Goal: Task Accomplishment & Management: Manage account settings

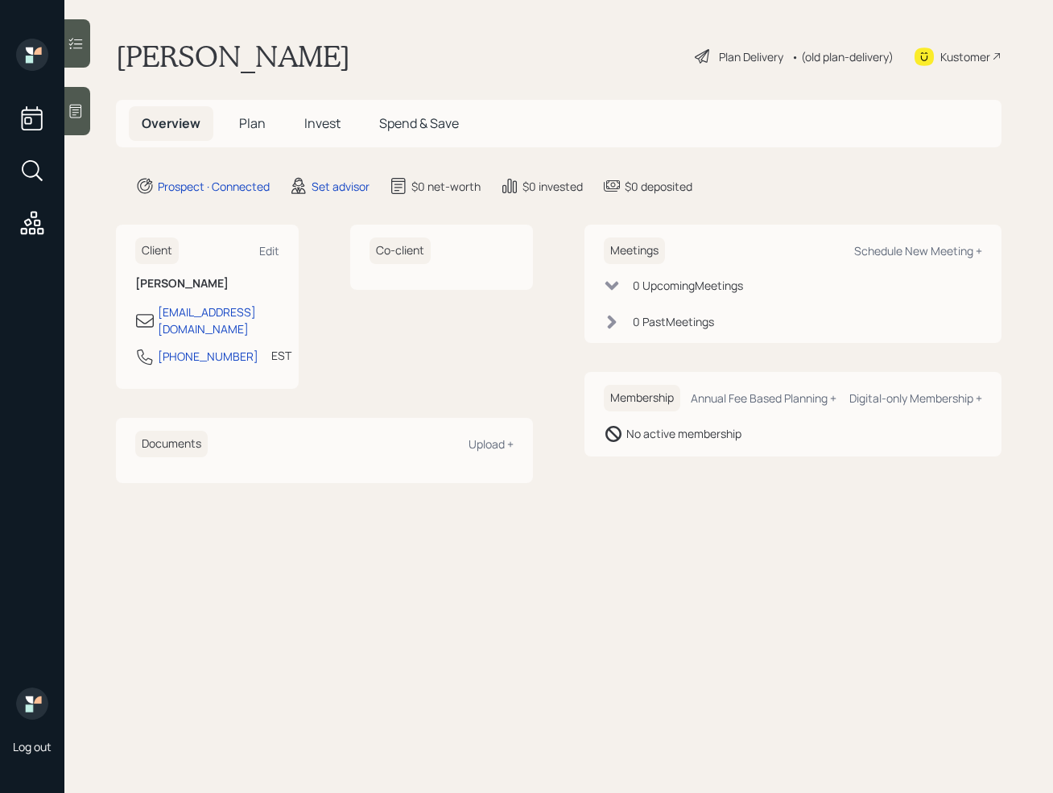
click at [75, 115] on icon at bounding box center [76, 112] width 12 height 14
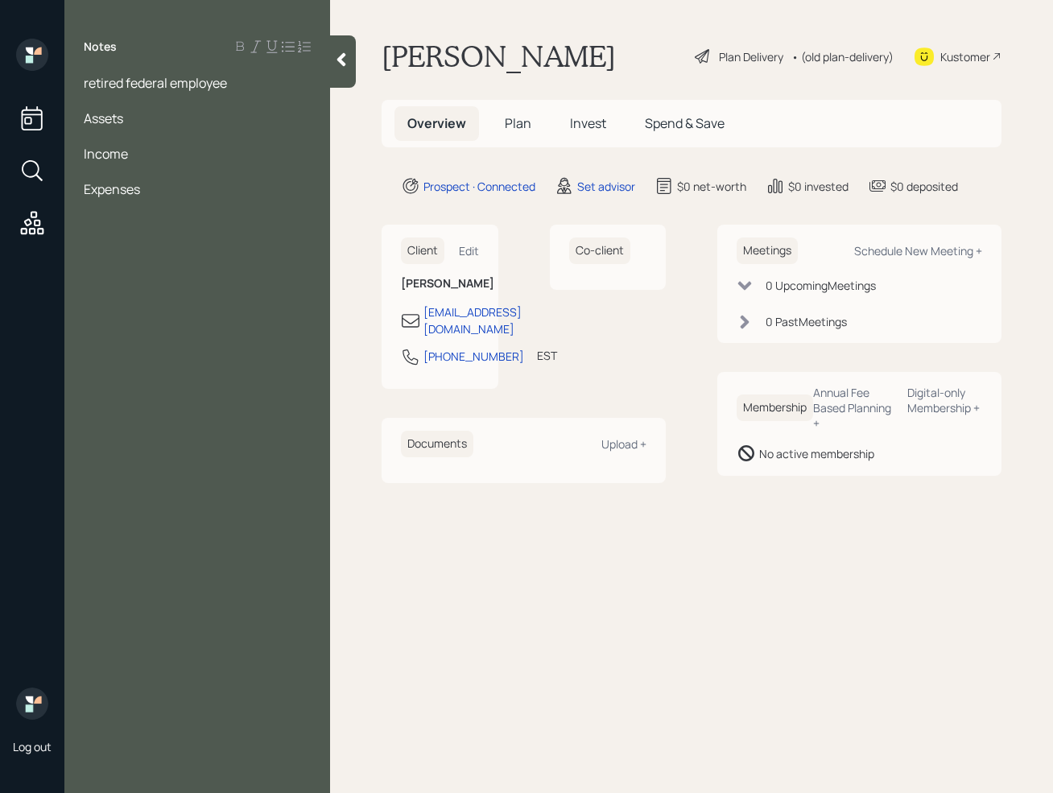
click at [113, 170] on div at bounding box center [197, 172] width 227 height 18
click at [85, 171] on span "12.5 a month" at bounding box center [121, 172] width 74 height 18
click at [95, 130] on div at bounding box center [197, 136] width 227 height 18
click at [192, 151] on div "gov 401k-70k" at bounding box center [197, 154] width 227 height 18
click at [299, 219] on div "pension and SS - 12.5 a month" at bounding box center [197, 225] width 227 height 18
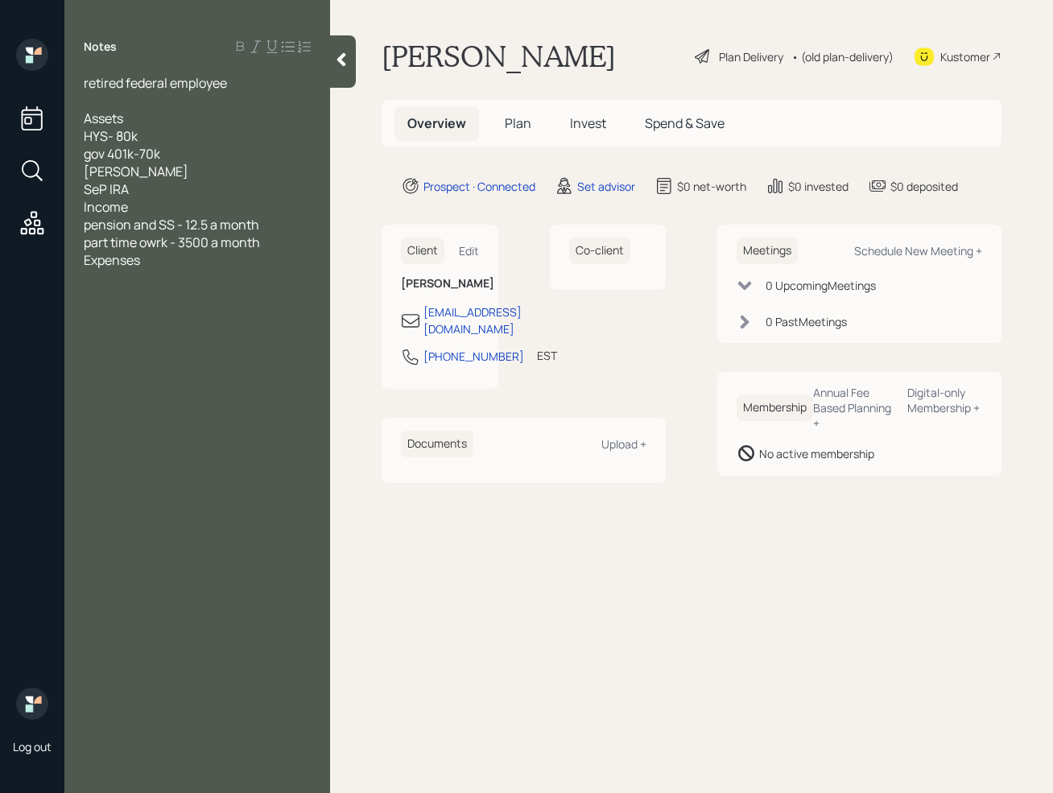
click at [162, 191] on div "SeP IRA" at bounding box center [197, 189] width 227 height 18
click at [260, 278] on span "part time owrk - 3500 a month" at bounding box center [172, 278] width 176 height 18
click at [142, 101] on div at bounding box center [197, 101] width 227 height 18
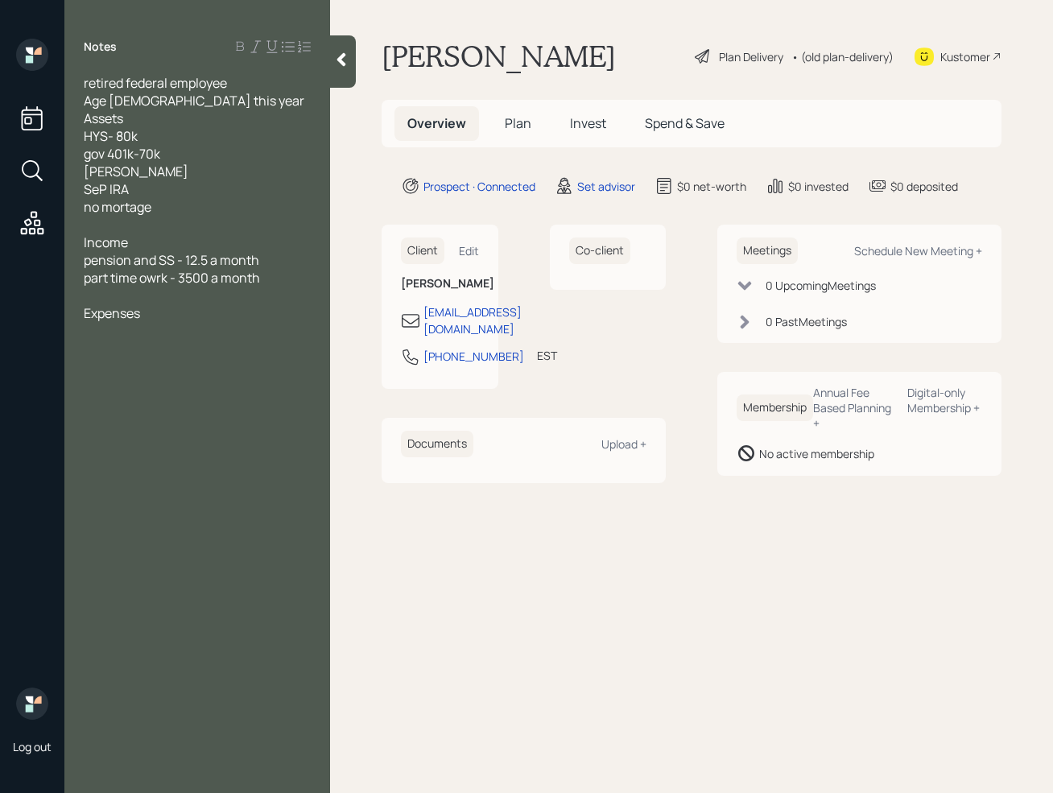
click at [167, 312] on div "Expenses" at bounding box center [197, 313] width 227 height 18
click at [676, 661] on main "[PERSON_NAME] Plan Delivery • (old plan-delivery) Kustomer Overview Plan Invest…" at bounding box center [691, 396] width 723 height 793
click at [136, 373] on div "RMDs" at bounding box center [197, 366] width 227 height 18
click at [182, 142] on div "HYS- 80k" at bounding box center [197, 136] width 227 height 18
click at [92, 170] on span "[PERSON_NAME]" at bounding box center [136, 172] width 105 height 18
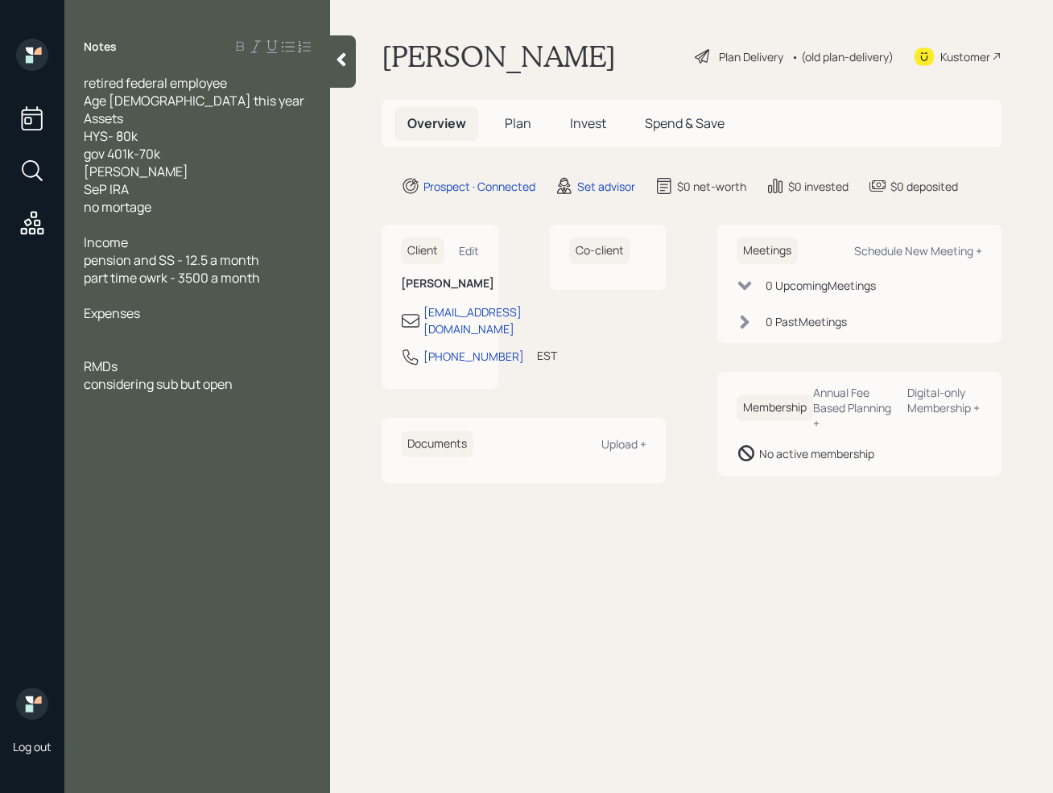
click at [146, 174] on div "[PERSON_NAME]" at bounding box center [197, 172] width 227 height 18
click at [175, 195] on div "SeP IRA" at bounding box center [197, 189] width 227 height 18
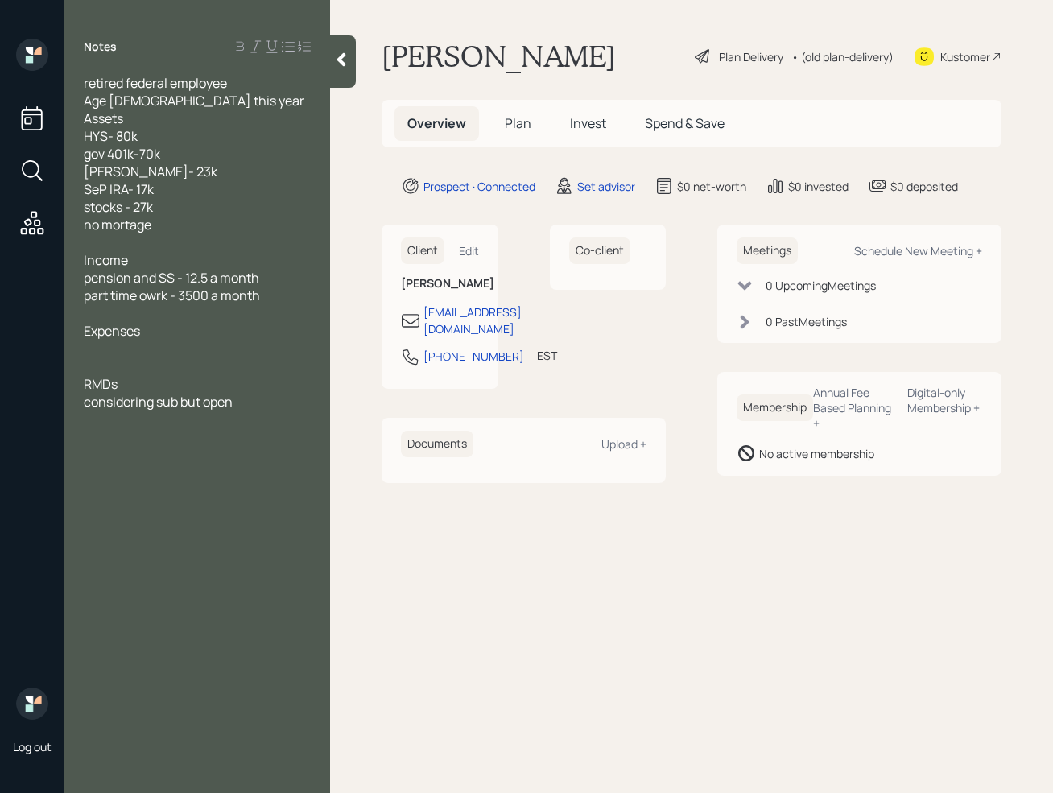
click at [181, 229] on div "no mortage" at bounding box center [197, 225] width 227 height 18
click at [175, 212] on div "stocks - 27k" at bounding box center [197, 207] width 227 height 18
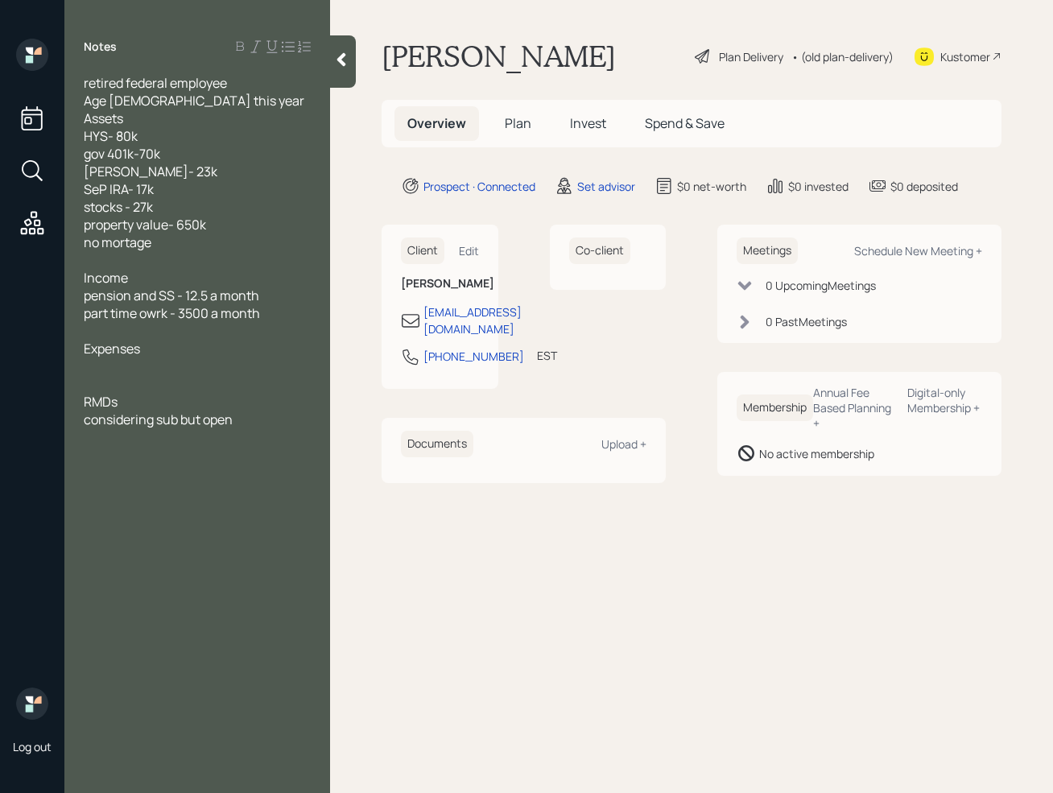
click at [160, 304] on span "part time owrk - 3500 a month" at bounding box center [172, 313] width 176 height 18
click at [101, 246] on span "no mortgage" at bounding box center [121, 242] width 75 height 18
click at [154, 249] on div "mortgage" at bounding box center [197, 242] width 227 height 18
click at [203, 294] on span "pension and SS - 12.5 a month" at bounding box center [171, 295] width 175 height 18
click at [207, 108] on div "Age [DEMOGRAPHIC_DATA] this year" at bounding box center [197, 101] width 227 height 18
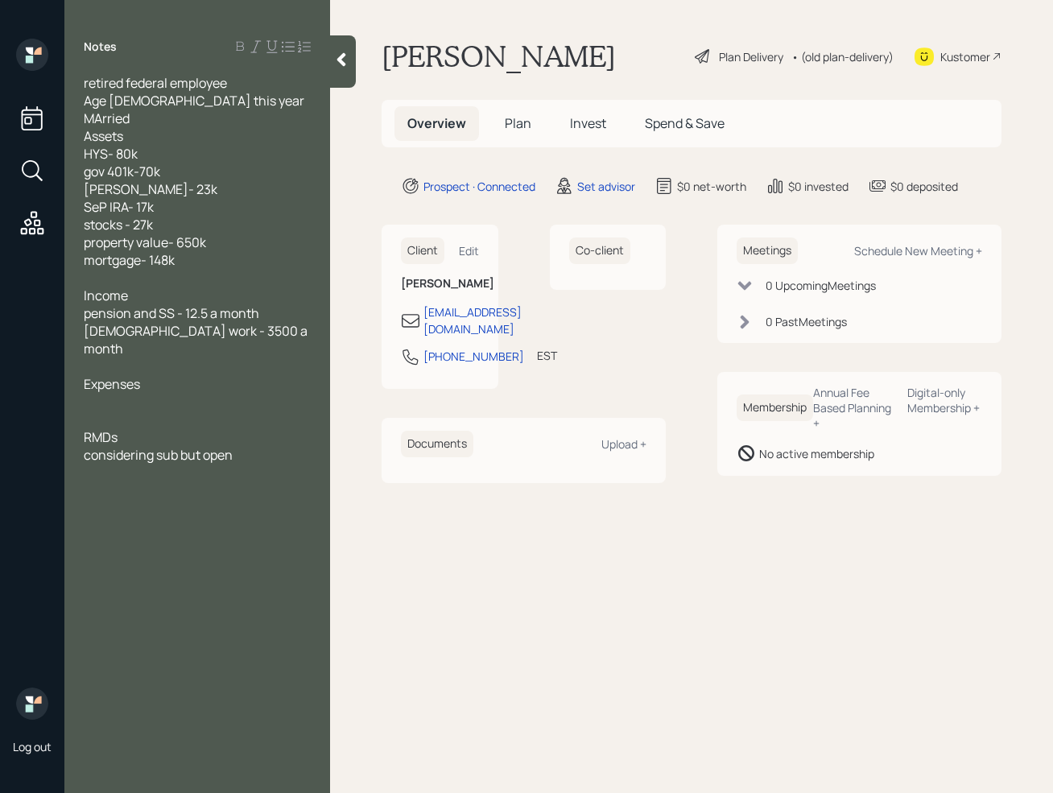
click at [101, 114] on span "MArried" at bounding box center [107, 118] width 46 height 18
click at [125, 393] on div at bounding box center [197, 402] width 227 height 18
click at [96, 428] on span "RMDs" at bounding box center [101, 437] width 34 height 18
click at [105, 410] on div at bounding box center [197, 419] width 227 height 18
click at [200, 481] on span "considering sub but open" at bounding box center [158, 490] width 149 height 18
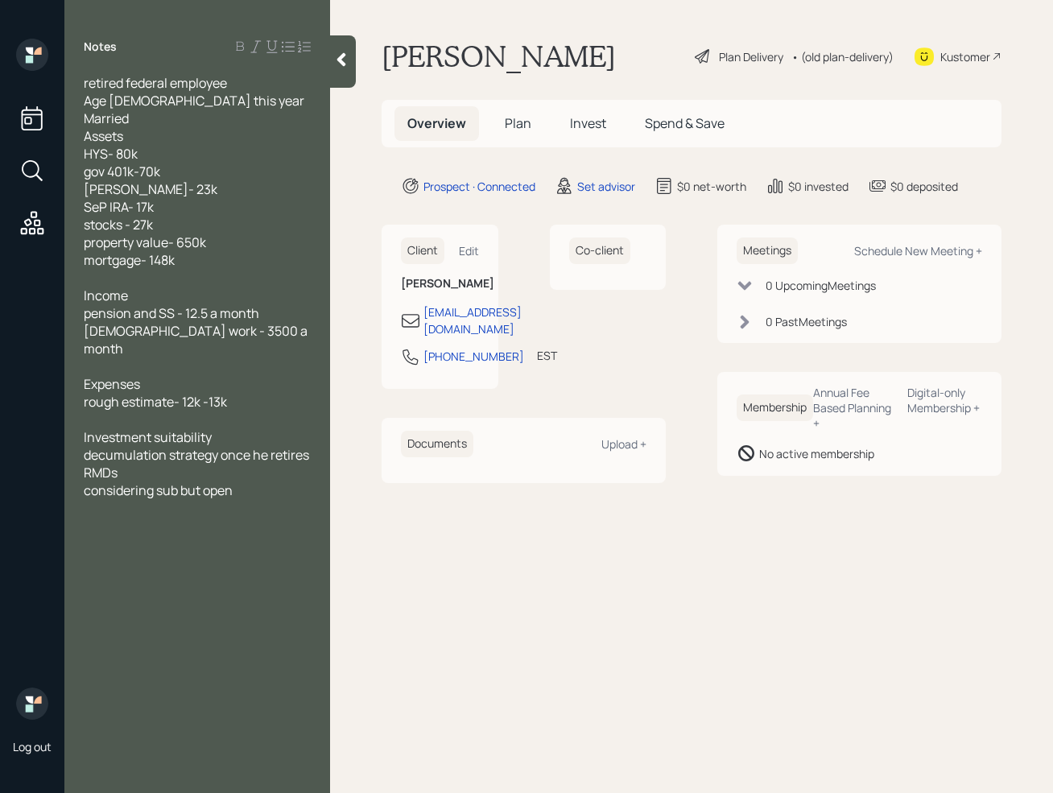
click at [178, 464] on div "RMDs" at bounding box center [197, 473] width 227 height 18
click at [273, 499] on div "considering sub but open" at bounding box center [197, 508] width 227 height 18
click at [132, 446] on span "decumulation strategy once he retires" at bounding box center [196, 455] width 225 height 18
click at [179, 464] on div "RMDs" at bounding box center [197, 473] width 227 height 18
click at [168, 446] on span "decumulation strategy once he retires" at bounding box center [196, 455] width 225 height 18
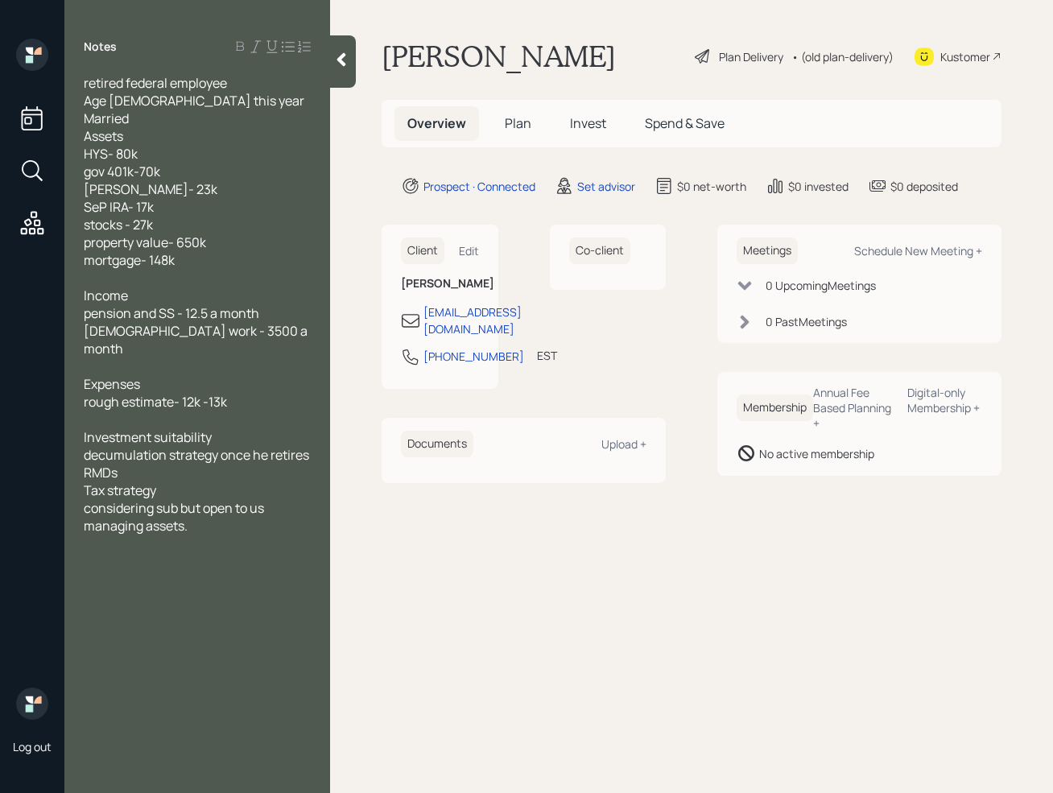
click at [309, 446] on span "decumulation strategy once he retires" at bounding box center [196, 455] width 225 height 18
click at [232, 428] on div "Investment suitability" at bounding box center [197, 437] width 227 height 18
click at [339, 59] on icon at bounding box center [341, 60] width 9 height 14
click at [381, 59] on h1 "[PERSON_NAME]" at bounding box center [498, 56] width 234 height 35
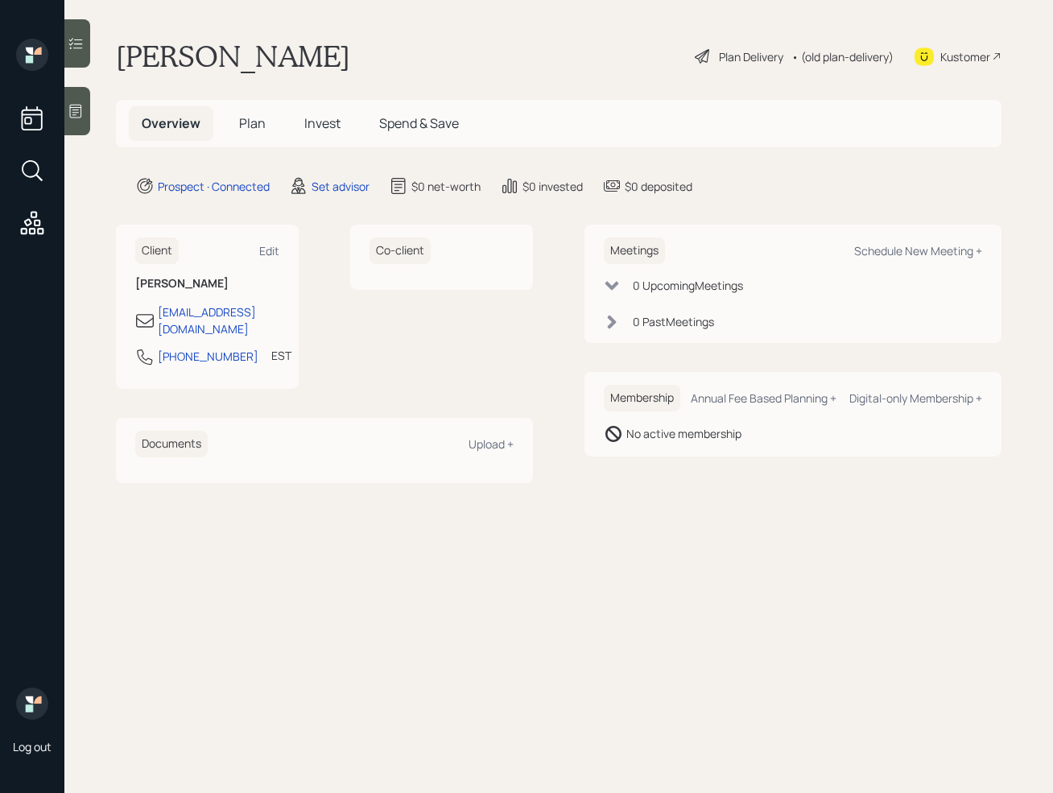
click at [421, 357] on div "Co-client" at bounding box center [441, 307] width 183 height 164
click at [882, 256] on div "Schedule New Meeting +" at bounding box center [918, 250] width 128 height 15
select select "round-[PERSON_NAME]"
